Goal: Obtain resource: Download file/media

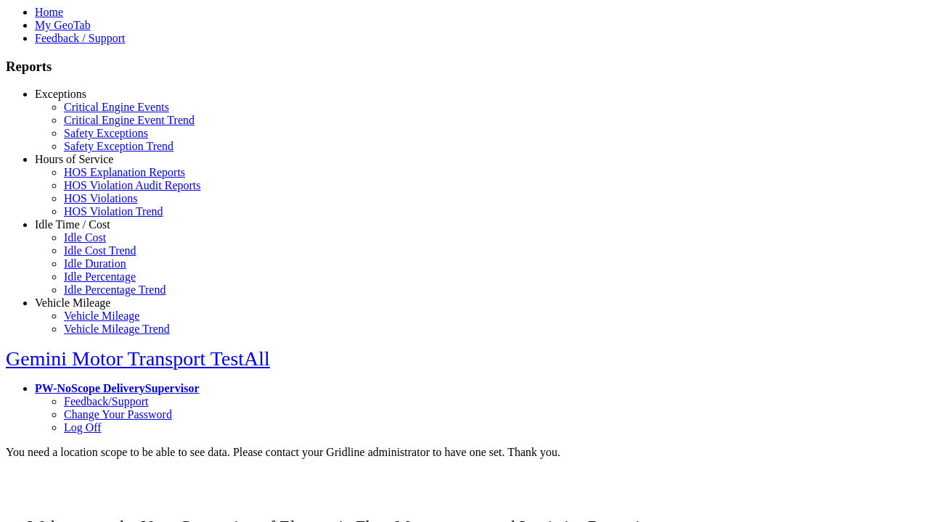
click at [83, 100] on link "Exceptions" at bounding box center [61, 94] width 52 height 12
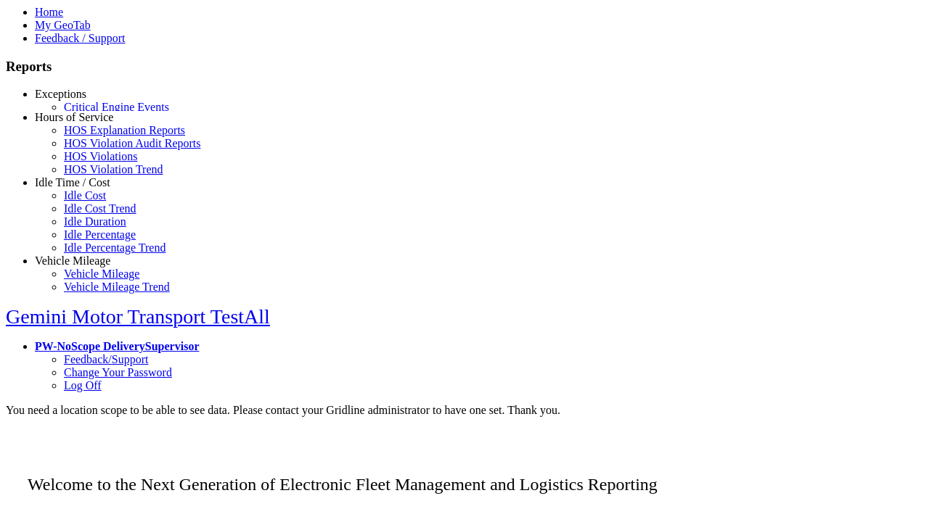
click at [94, 113] on link "Critical Engine Events" at bounding box center [116, 107] width 105 height 12
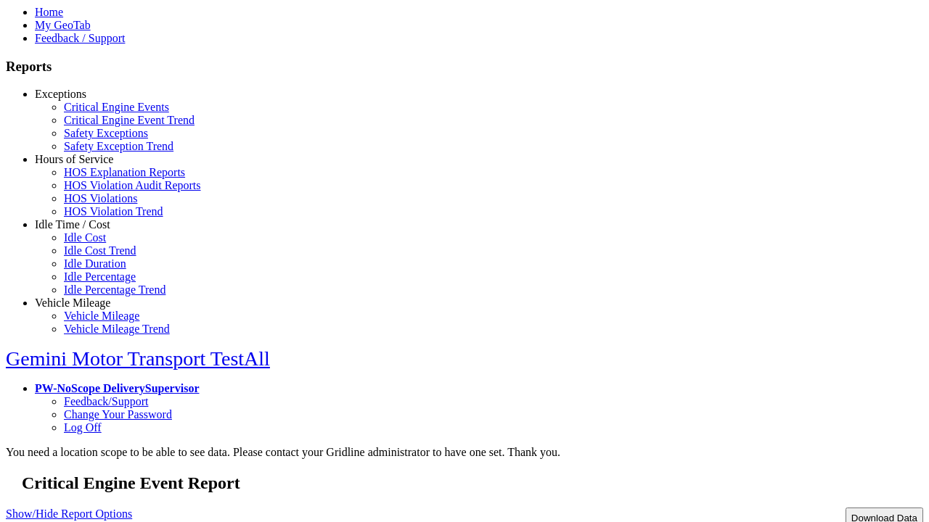
click at [853, 508] on button "Download Data" at bounding box center [884, 518] width 78 height 21
